Goal: Task Accomplishment & Management: Manage account settings

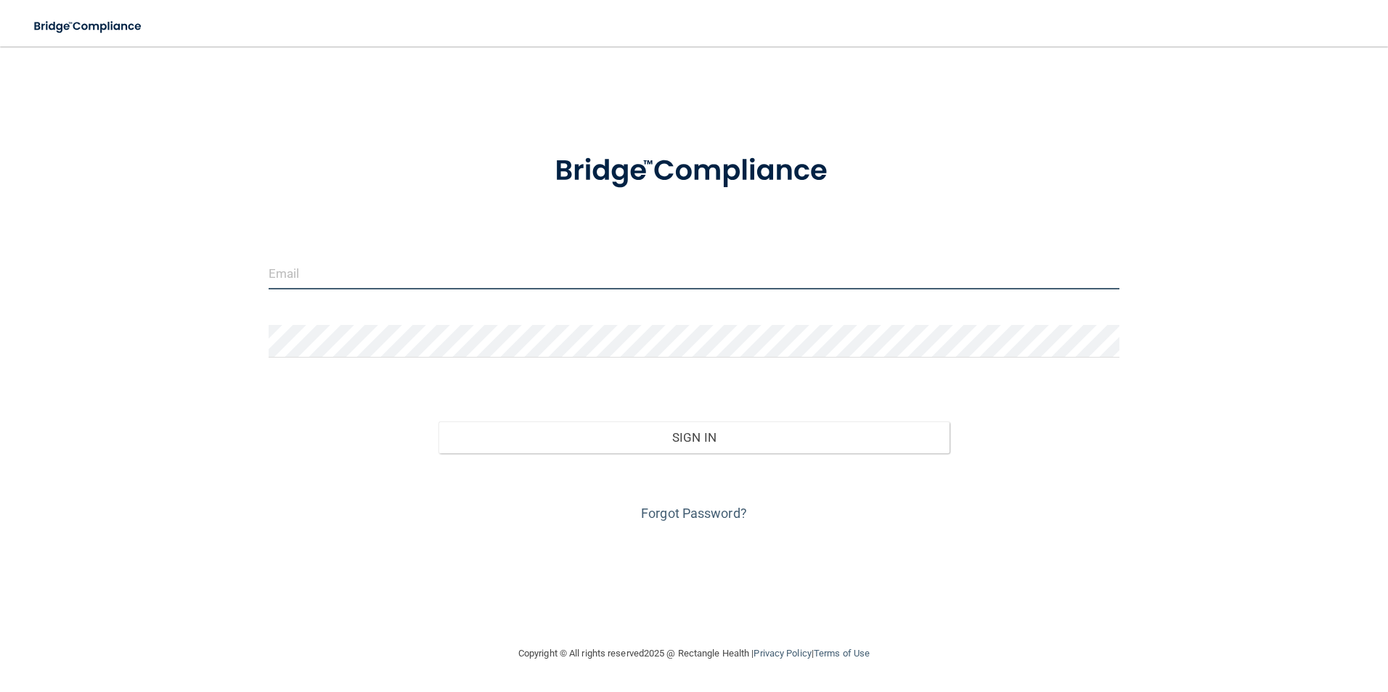
click at [567, 261] on input "email" at bounding box center [694, 273] width 851 height 33
type input "[EMAIL_ADDRESS][DOMAIN_NAME]"
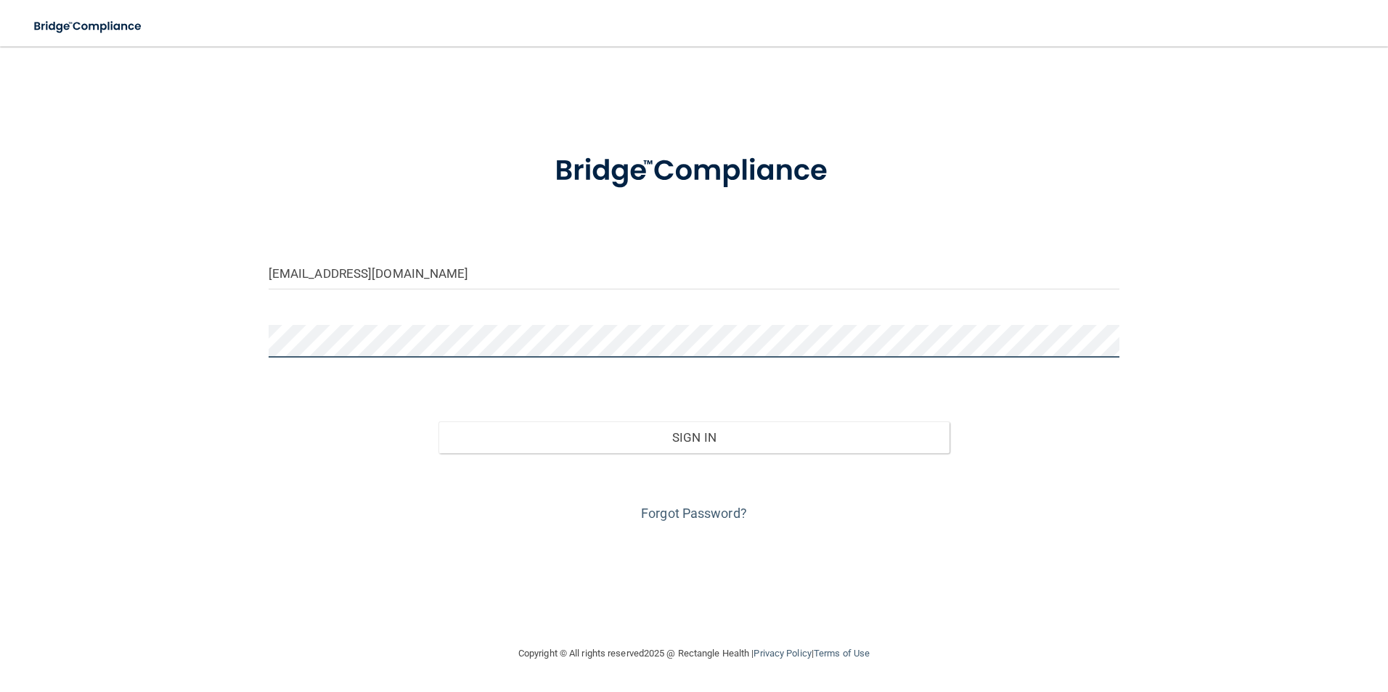
click at [438, 422] on button "Sign In" at bounding box center [693, 438] width 511 height 32
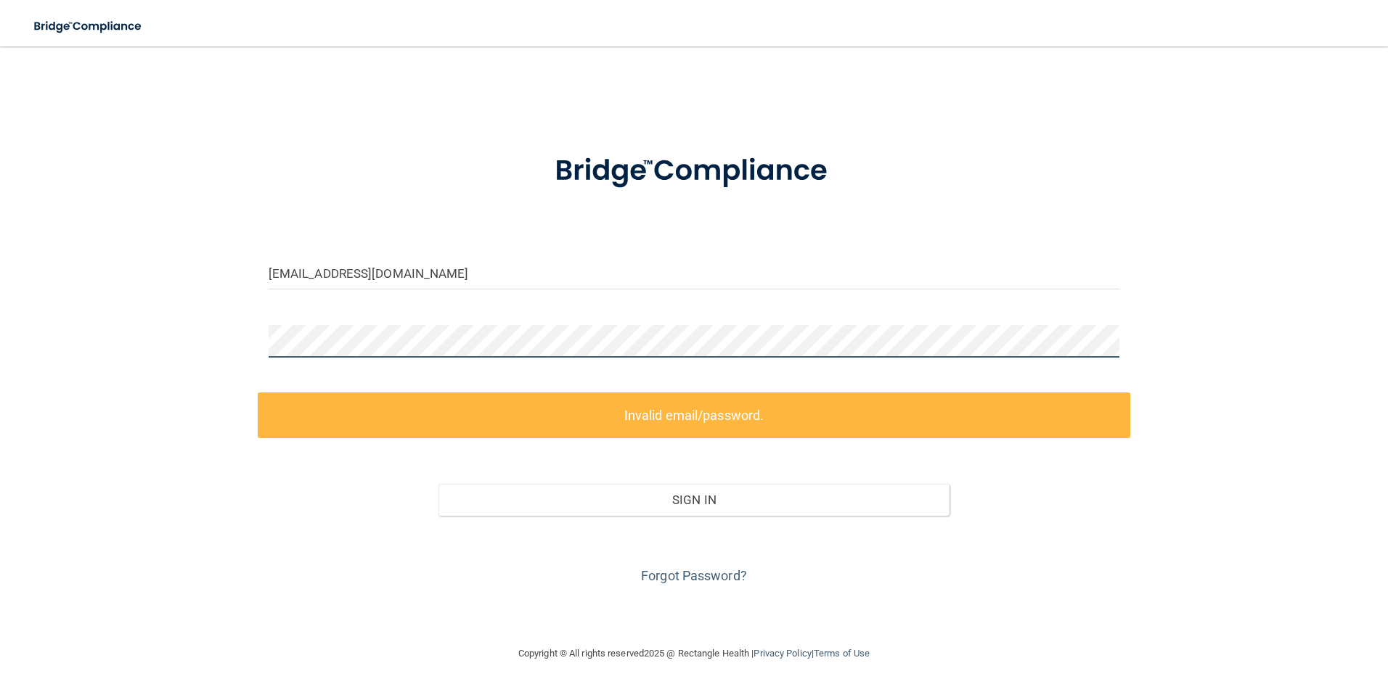
click at [0, 332] on html "Toggle navigation Manage My Enterprise Manage My Location [EMAIL_ADDRESS][DOMAI…" at bounding box center [694, 346] width 1388 height 692
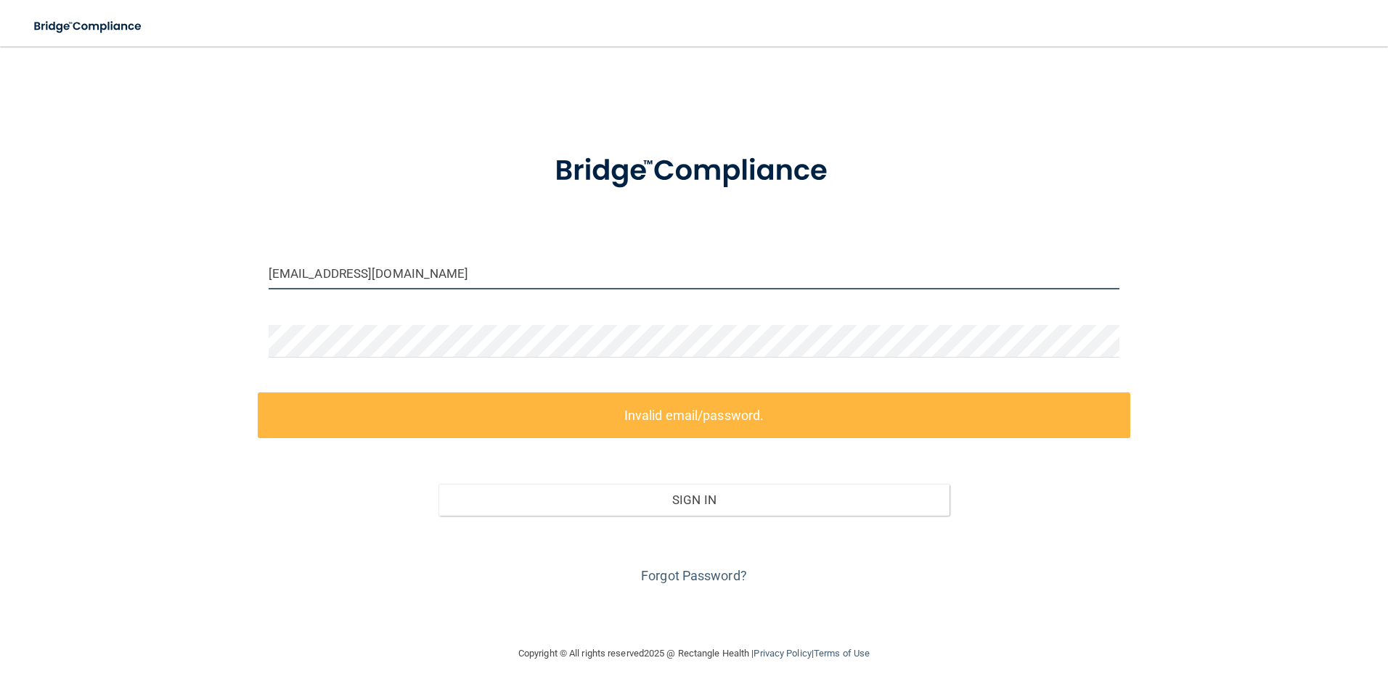
drag, startPoint x: 514, startPoint y: 271, endPoint x: 0, endPoint y: 467, distance: 549.6
click at [0, 467] on html "Toggle navigation Manage My Enterprise Manage My Location riverhousedental@hotm…" at bounding box center [694, 346] width 1388 height 692
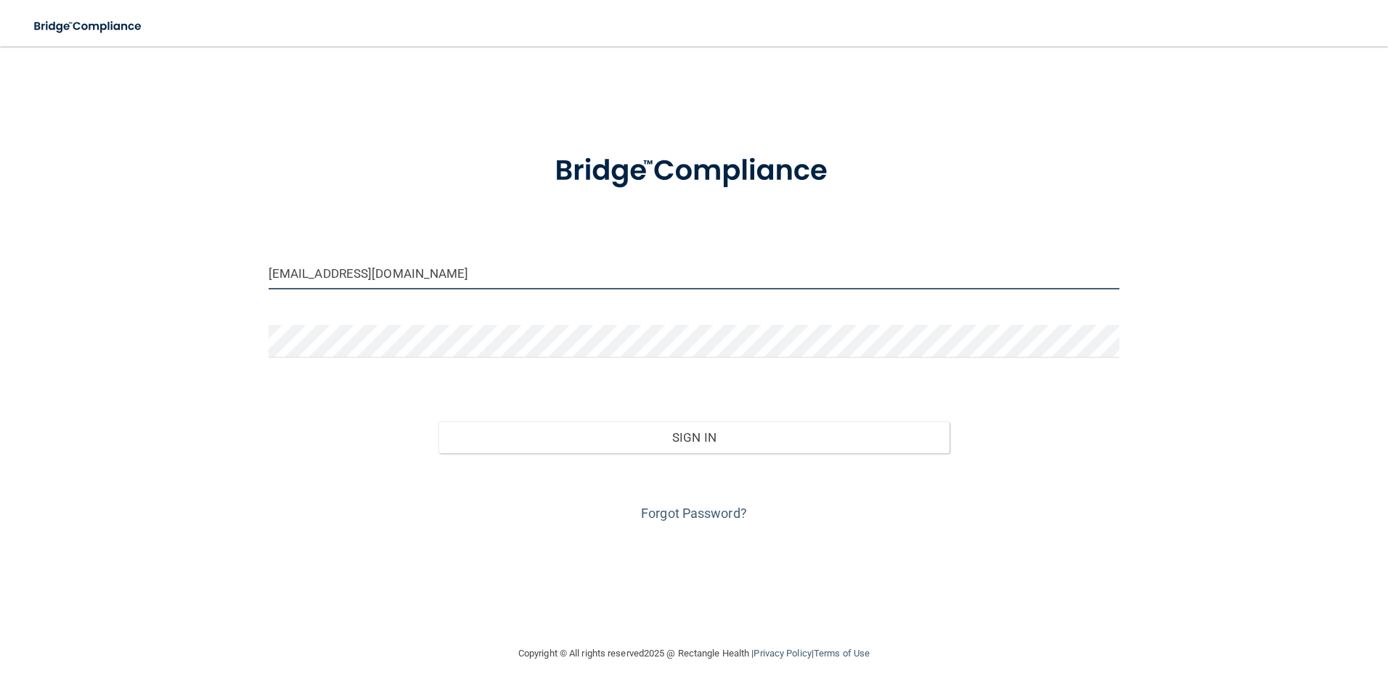
type input "dianariverhousedental@gmail.com"
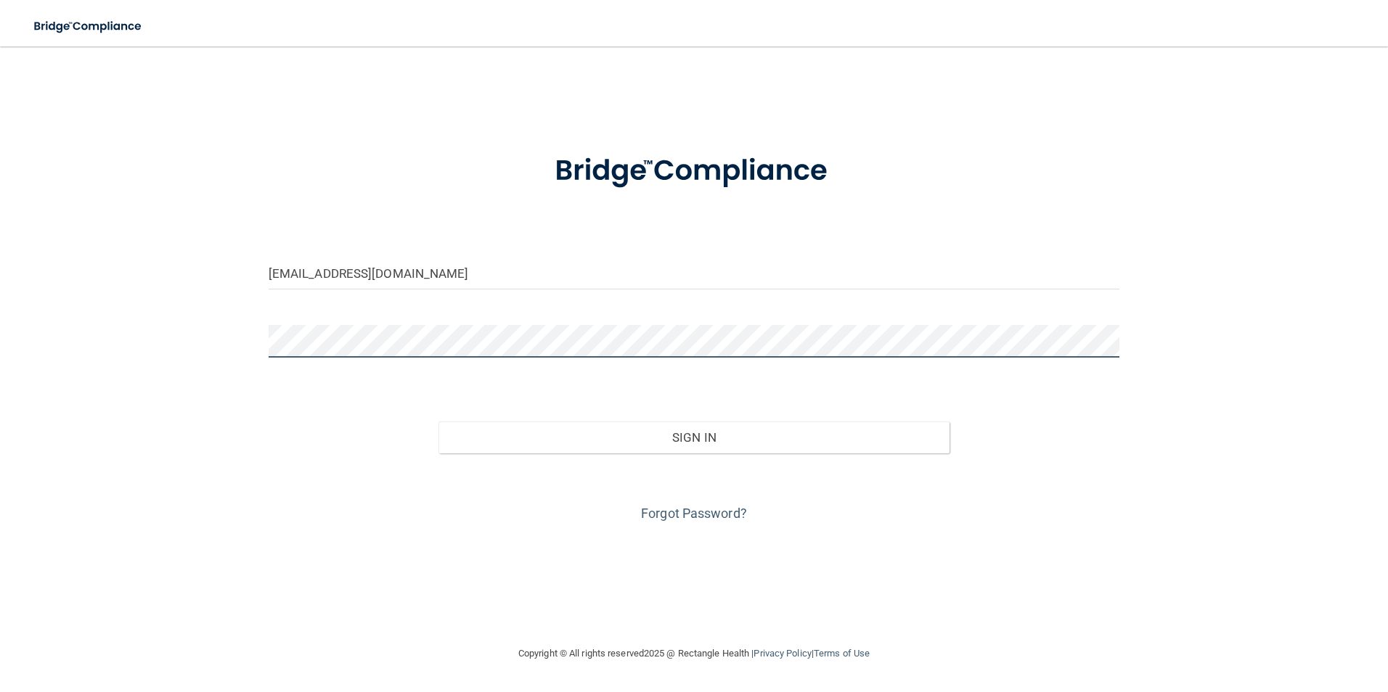
click at [0, 380] on html "Toggle navigation Manage My Enterprise Manage My Location dianariverhousedental…" at bounding box center [694, 346] width 1388 height 692
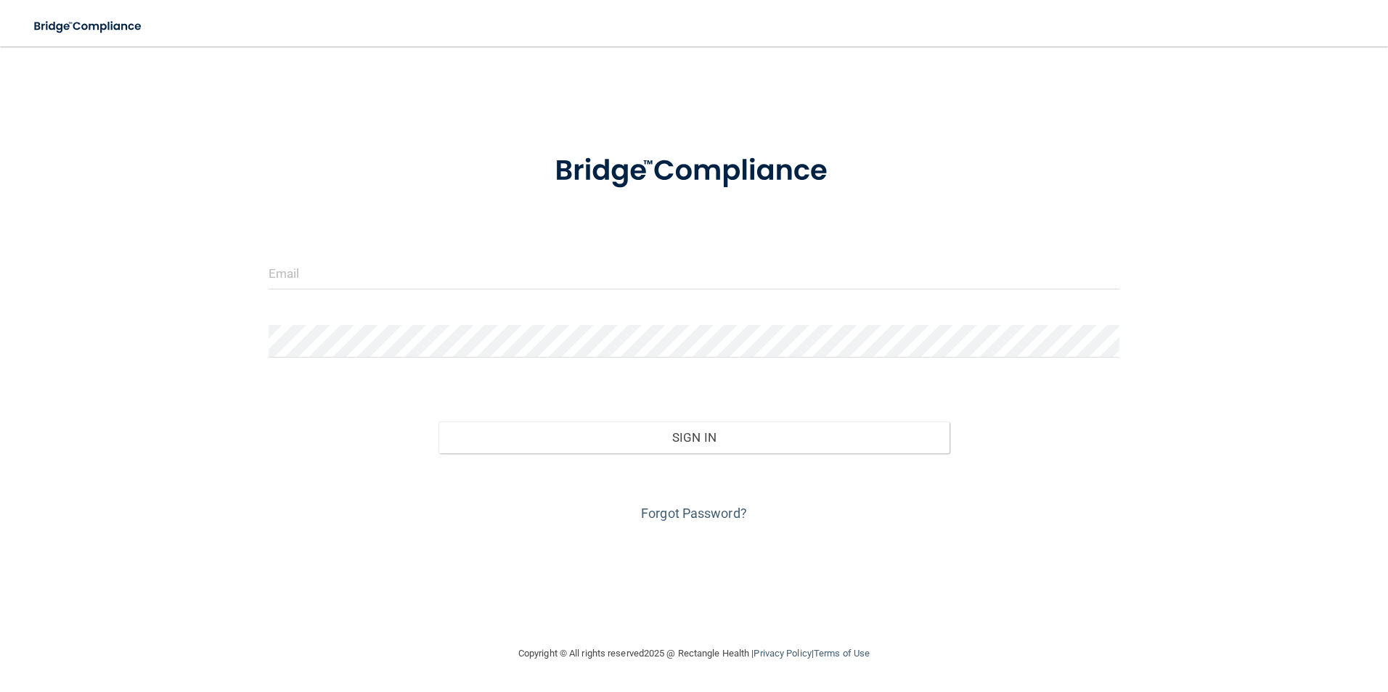
click at [464, 229] on form "Invalid email/password. You don't have permission to access that page. Sign In …" at bounding box center [694, 330] width 851 height 392
click at [653, 269] on input "email" at bounding box center [694, 273] width 851 height 33
type input "[EMAIL_ADDRESS][DOMAIN_NAME]"
click at [663, 508] on link "Forgot Password?" at bounding box center [694, 513] width 106 height 15
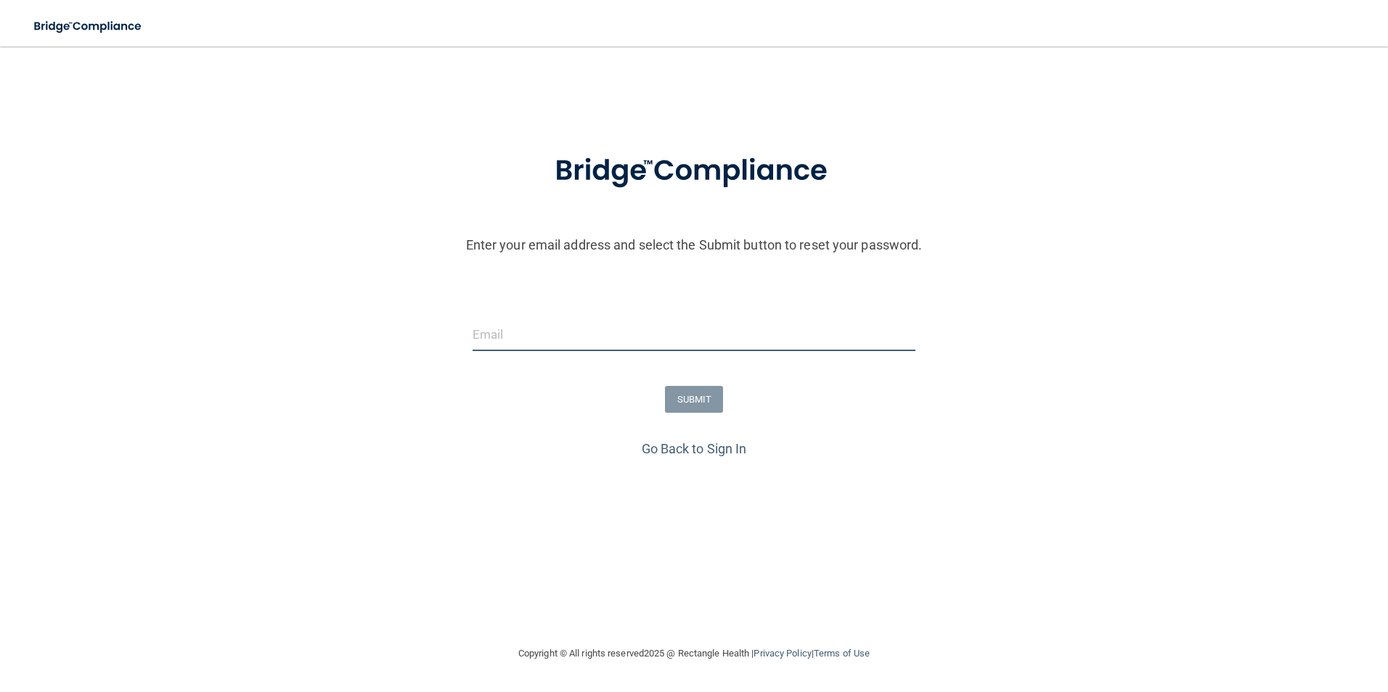
click at [554, 329] on input "email" at bounding box center [693, 335] width 443 height 33
type input "[EMAIL_ADDRESS][DOMAIN_NAME]"
click at [681, 400] on button "SUBMIT" at bounding box center [694, 399] width 59 height 27
